Goal: Find specific page/section: Find specific page/section

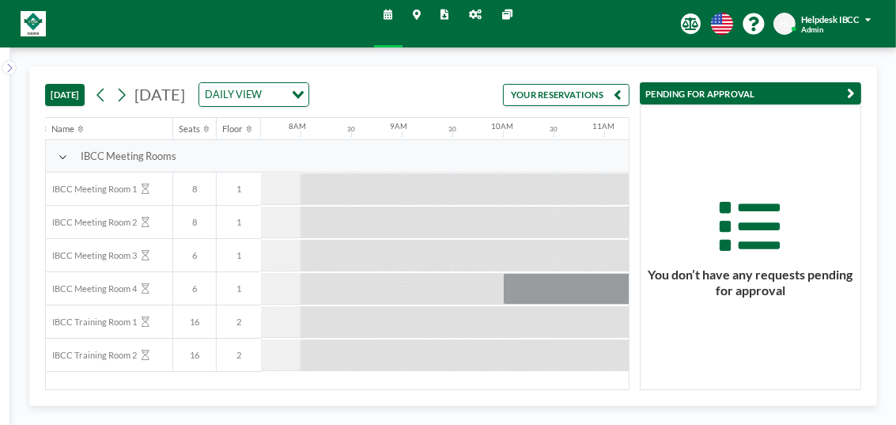
scroll to position [0, 806]
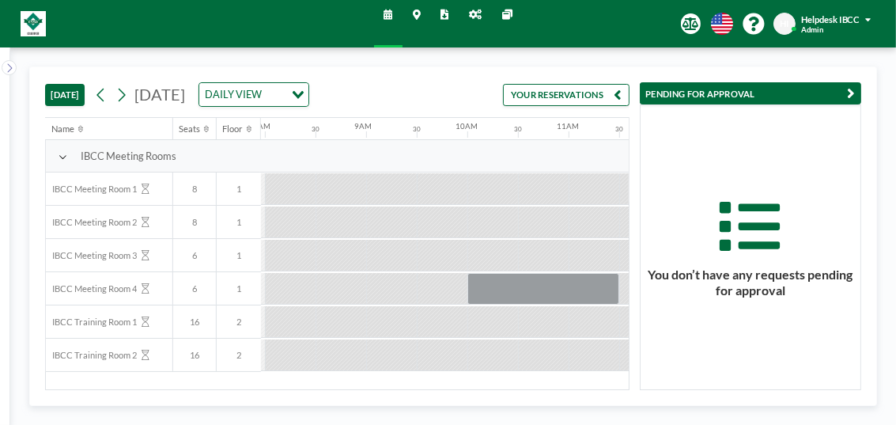
click at [443, 14] on icon at bounding box center [445, 15] width 8 height 10
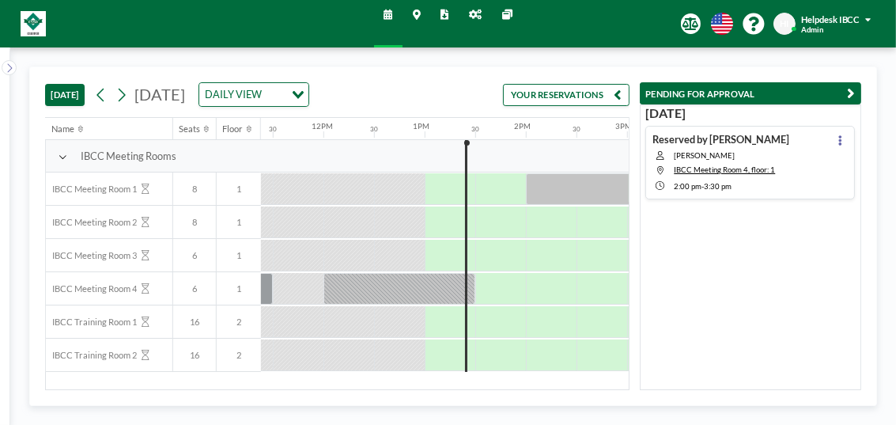
scroll to position [0, 1187]
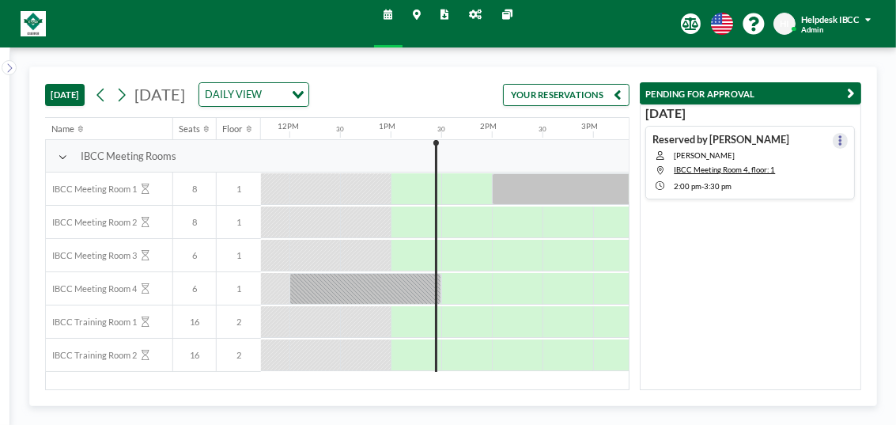
click at [839, 135] on icon at bounding box center [841, 140] width 4 height 10
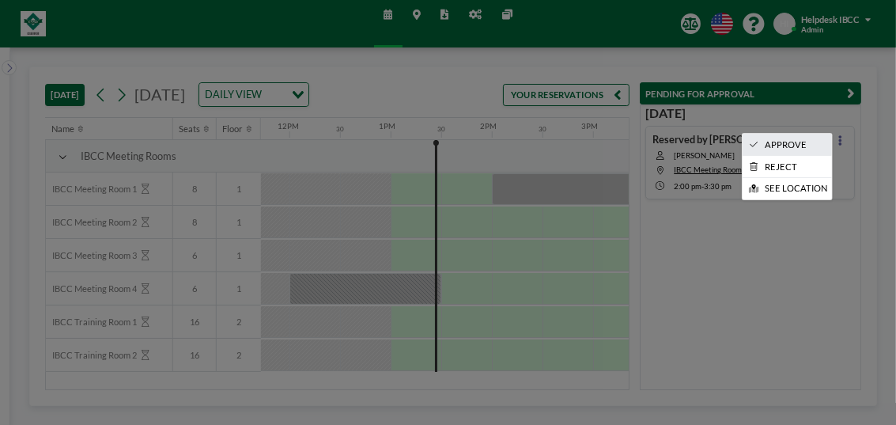
click at [786, 138] on li "APPROVE" at bounding box center [787, 144] width 89 height 21
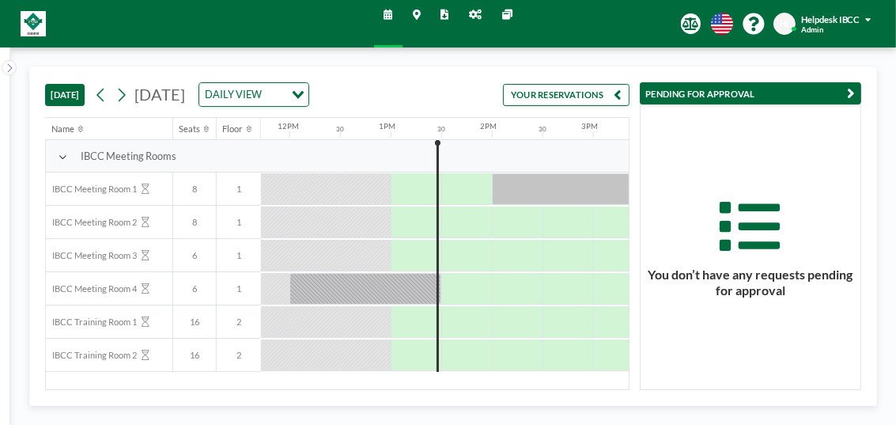
click at [447, 13] on icon at bounding box center [445, 15] width 8 height 10
